Goal: Navigation & Orientation: Find specific page/section

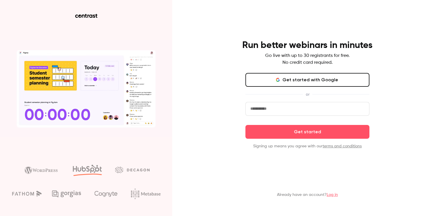
click at [297, 78] on button "Get started with Google" at bounding box center [307, 80] width 124 height 14
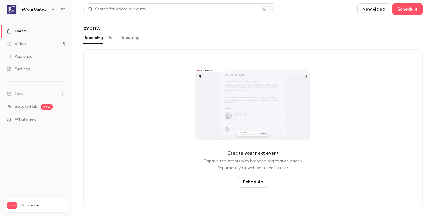
click at [17, 45] on div "Videos" at bounding box center [17, 44] width 20 height 6
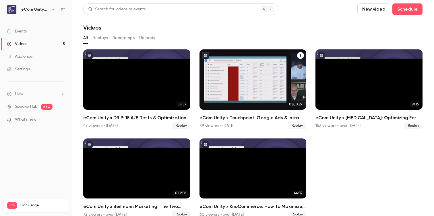
scroll to position [9, 0]
